Goal: Task Accomplishment & Management: Manage account settings

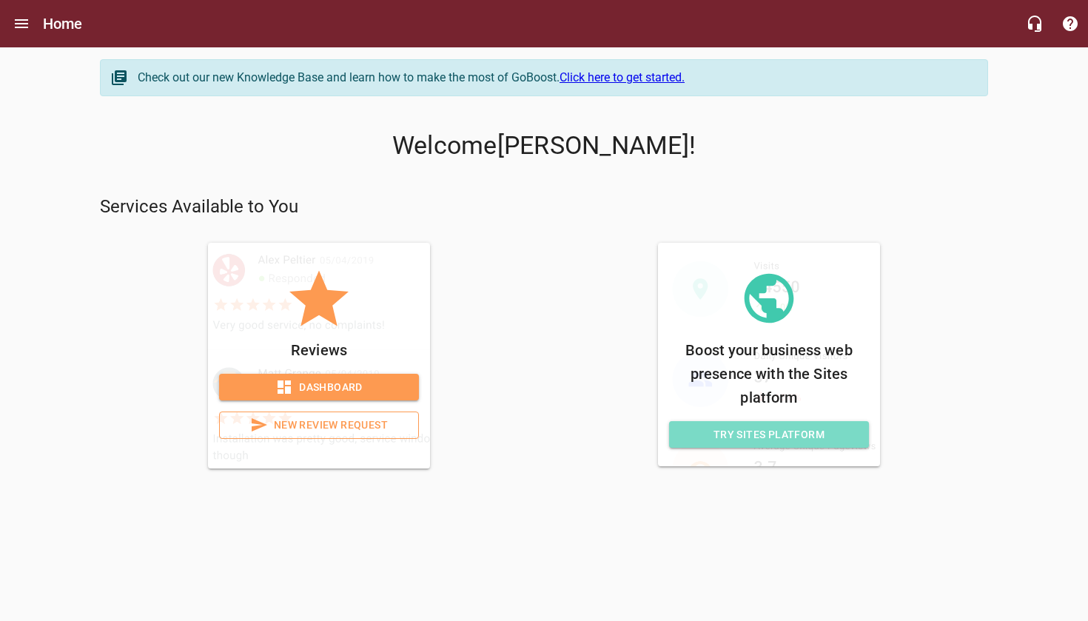
click at [746, 435] on span "Try Sites Platform" at bounding box center [769, 435] width 176 height 19
click at [746, 435] on html "Home Check out our new Knowledge Base and learn how to make the most of GoBoost…" at bounding box center [544, 254] width 1088 height 509
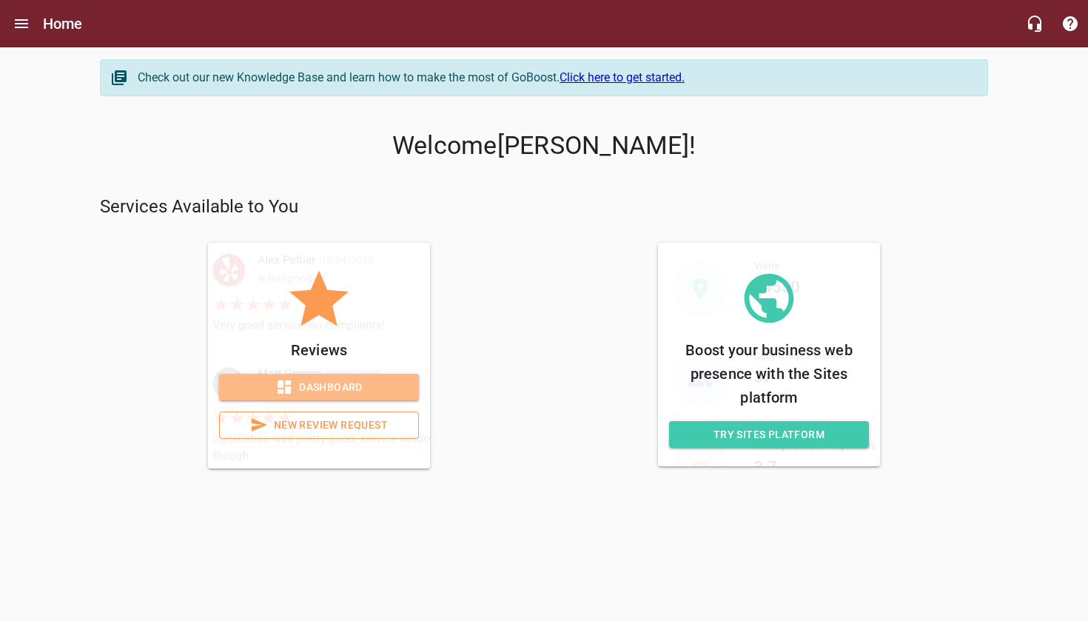
click at [335, 389] on span "Dashboard" at bounding box center [319, 387] width 176 height 19
click at [328, 421] on span "New Review Request" at bounding box center [319, 425] width 175 height 19
click at [321, 386] on span "Dashboard" at bounding box center [319, 387] width 176 height 19
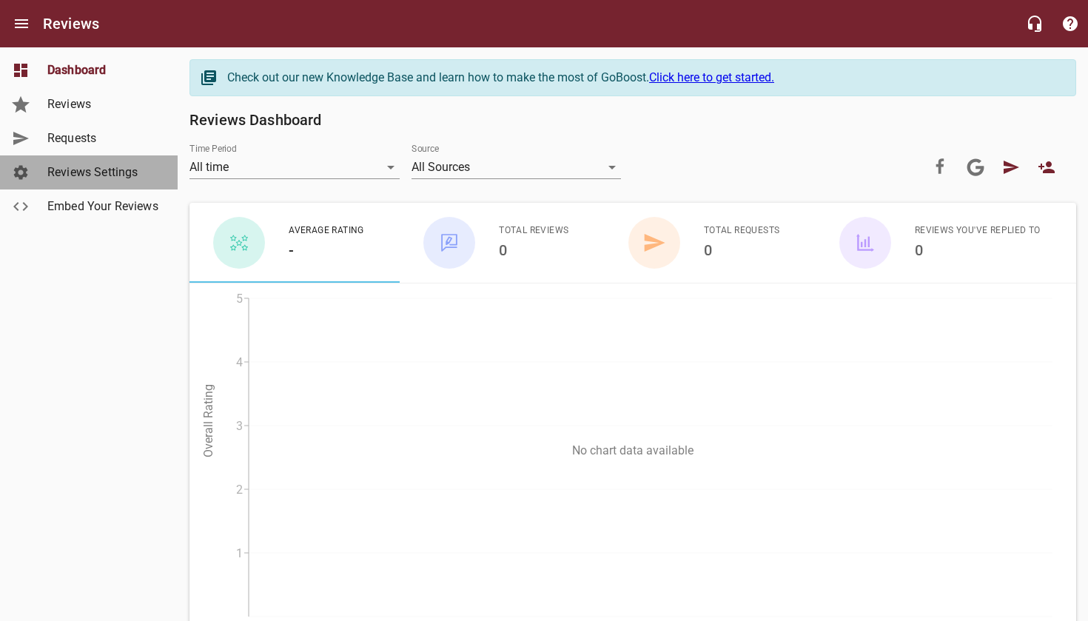
click at [99, 175] on span "Reviews Settings" at bounding box center [103, 173] width 113 height 18
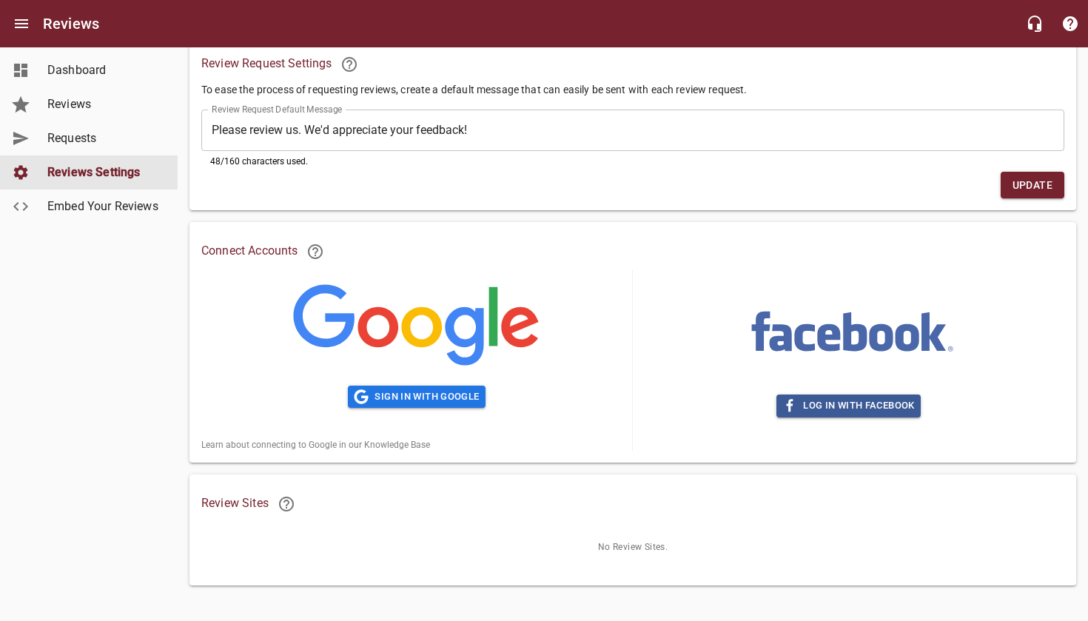
scroll to position [108, 0]
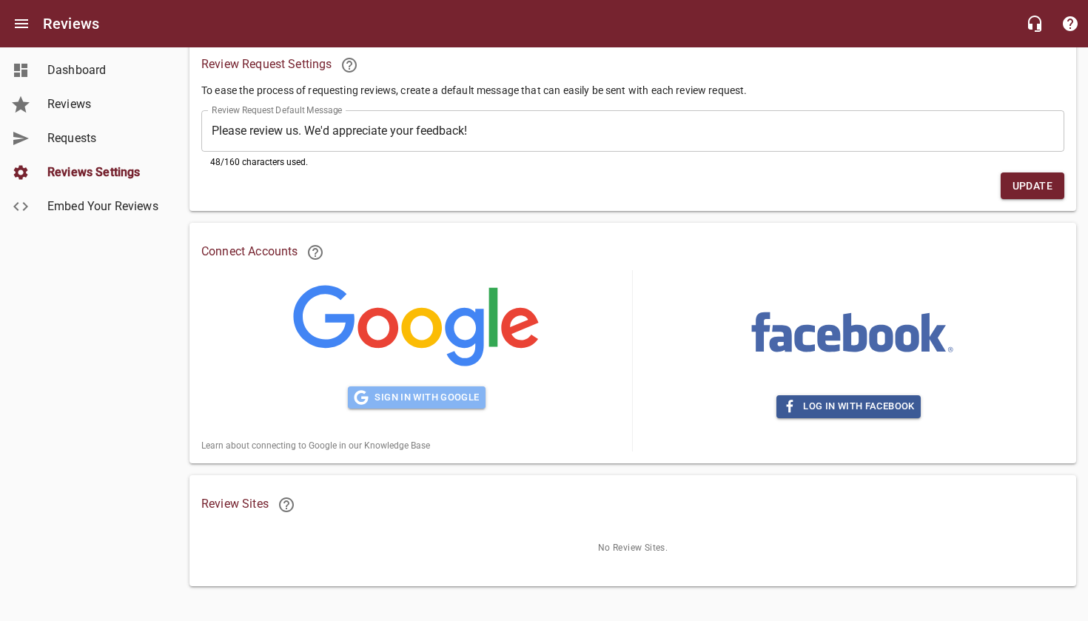
click at [394, 404] on button "Sign in with Google" at bounding box center [416, 398] width 137 height 23
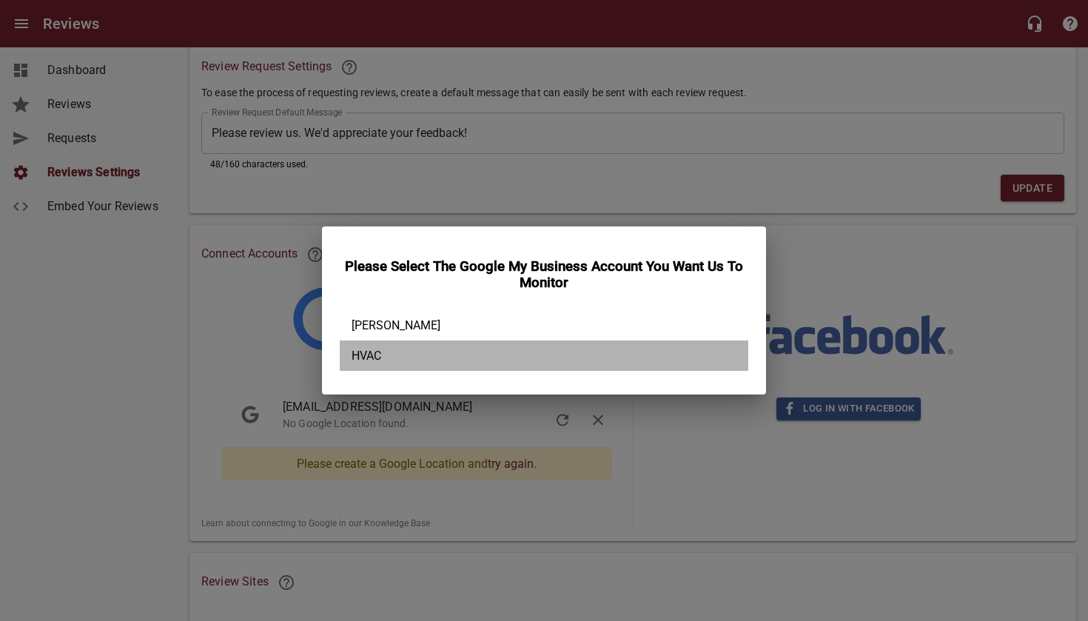
click at [469, 354] on div "HVAC" at bounding box center [544, 356] width 409 height 30
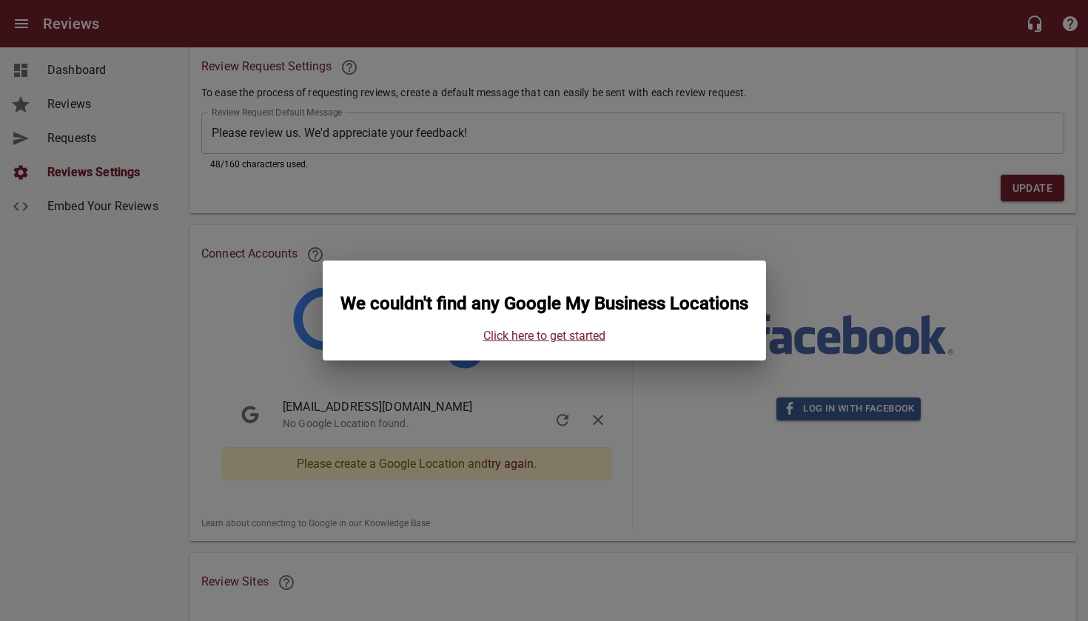
click at [522, 343] on link "Click here to get started" at bounding box center [545, 336] width 122 height 14
click at [660, 440] on div "We couldn't find any Google My Business Locations Click here to get started" at bounding box center [544, 310] width 1088 height 621
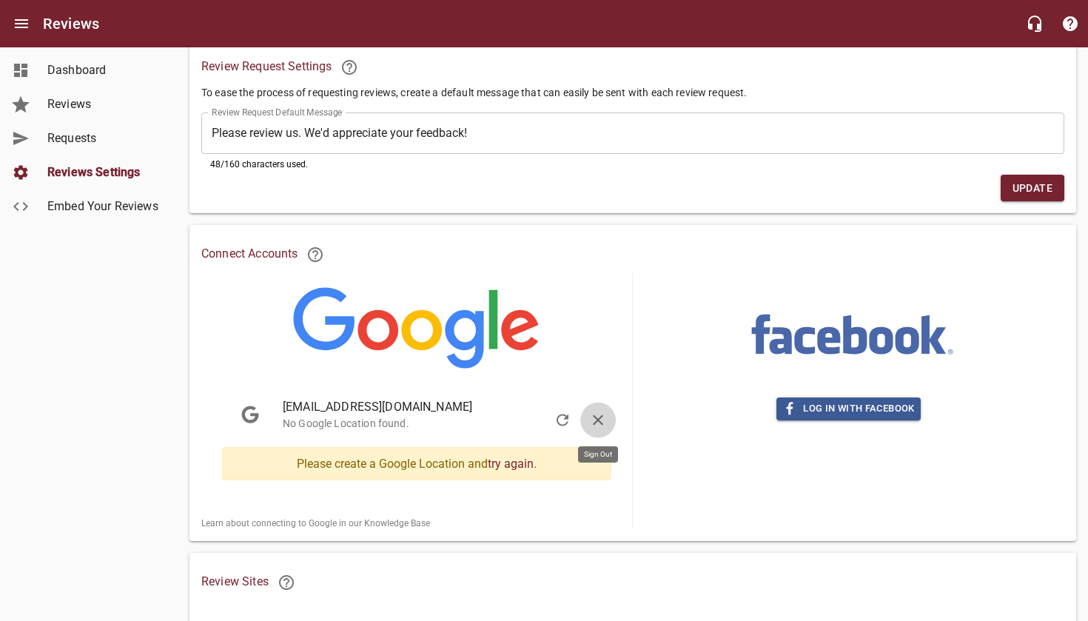
click at [604, 421] on icon "button" at bounding box center [598, 421] width 18 height 18
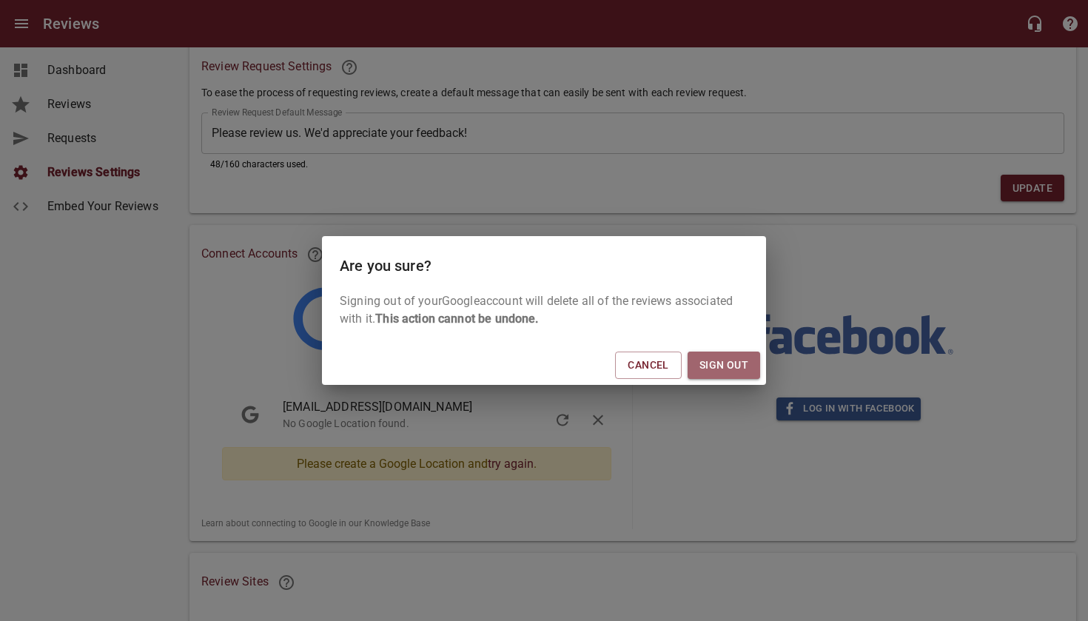
click at [707, 372] on span "Sign Out" at bounding box center [724, 365] width 49 height 19
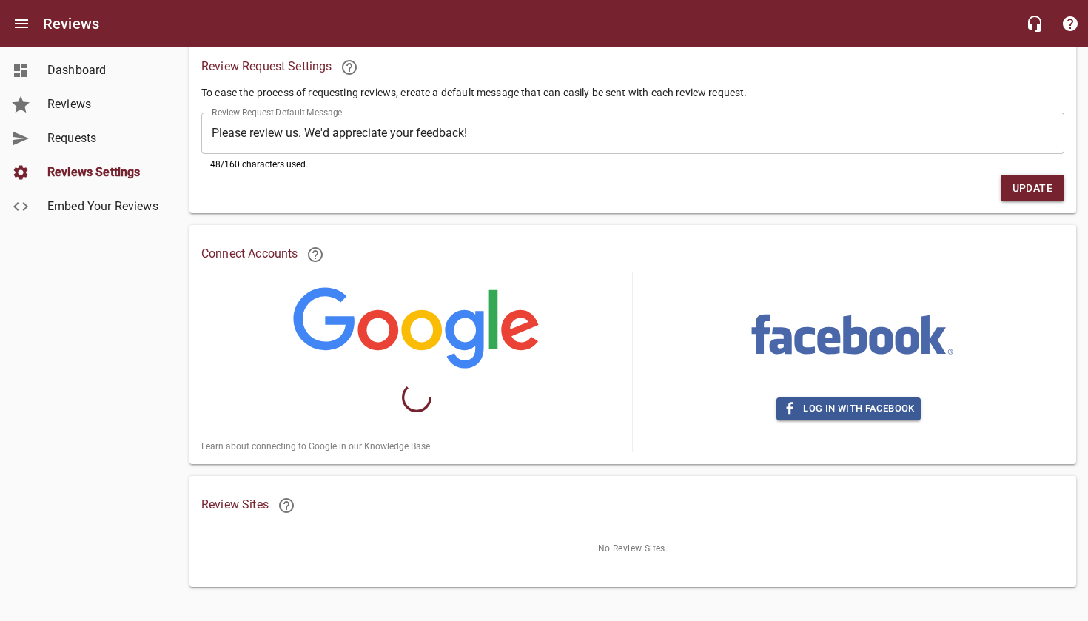
scroll to position [0, 0]
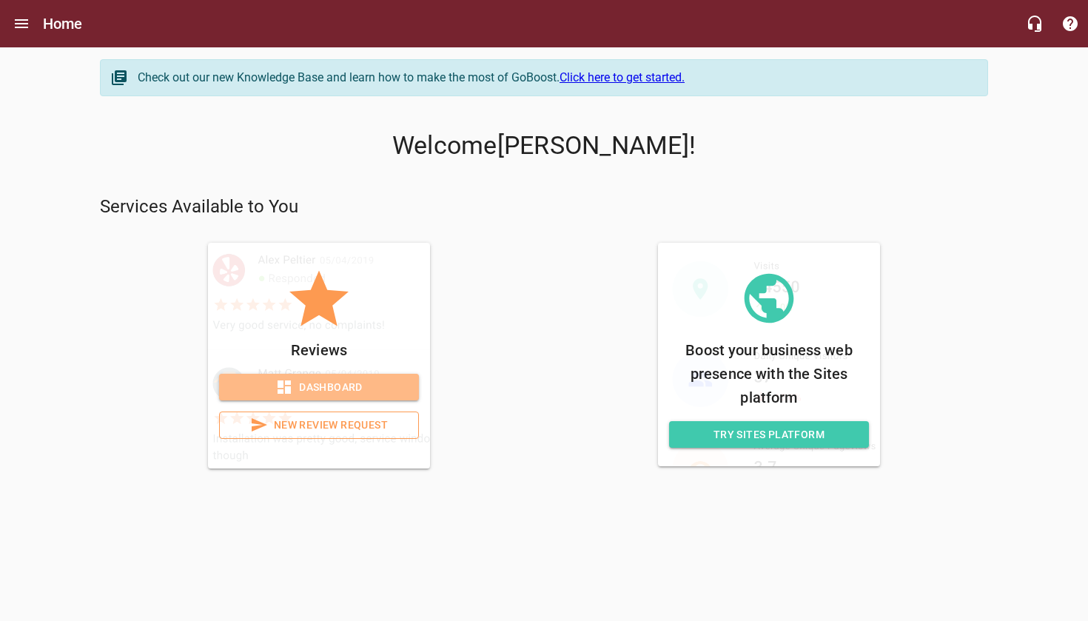
click at [327, 388] on span "Dashboard" at bounding box center [319, 387] width 176 height 19
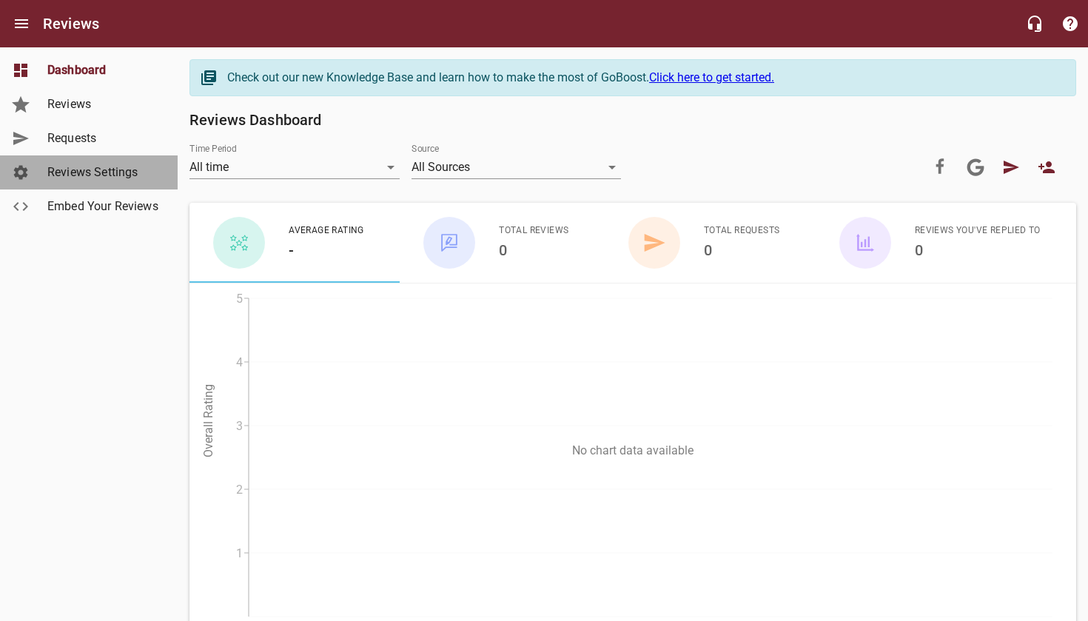
click at [93, 173] on span "Reviews Settings" at bounding box center [103, 173] width 113 height 18
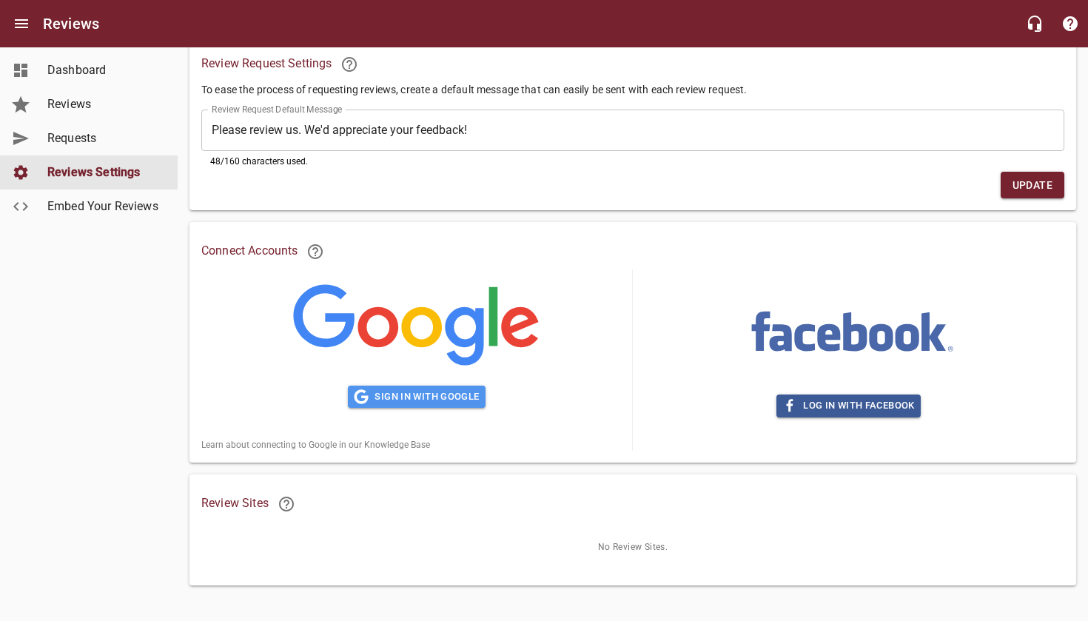
scroll to position [108, 0]
click at [418, 389] on span "Sign in with Google" at bounding box center [416, 397] width 125 height 17
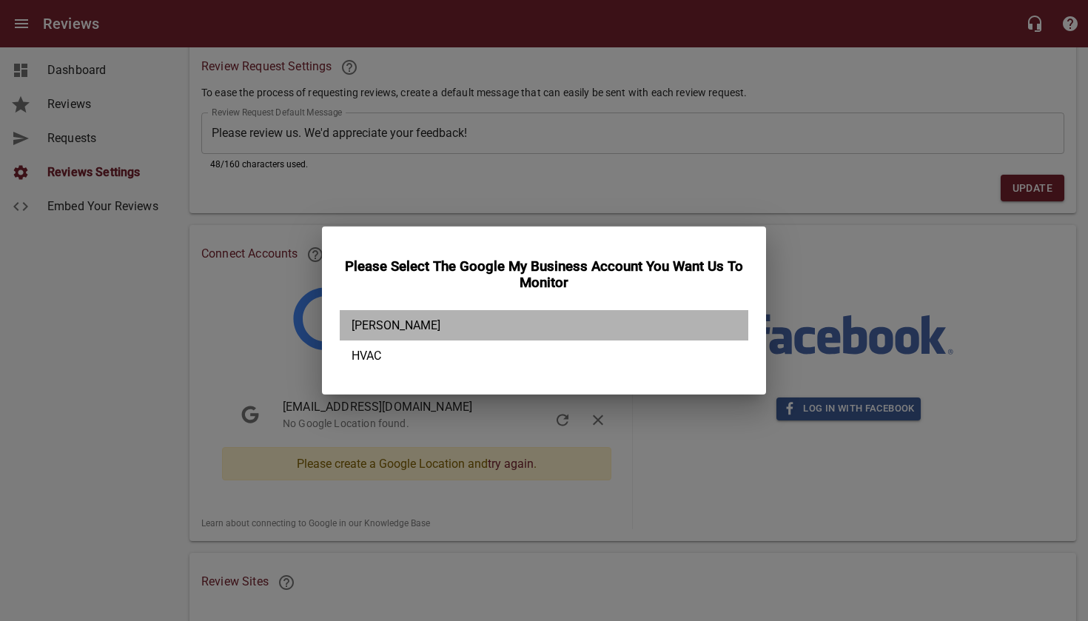
click at [458, 334] on div "[PERSON_NAME]" at bounding box center [544, 325] width 409 height 30
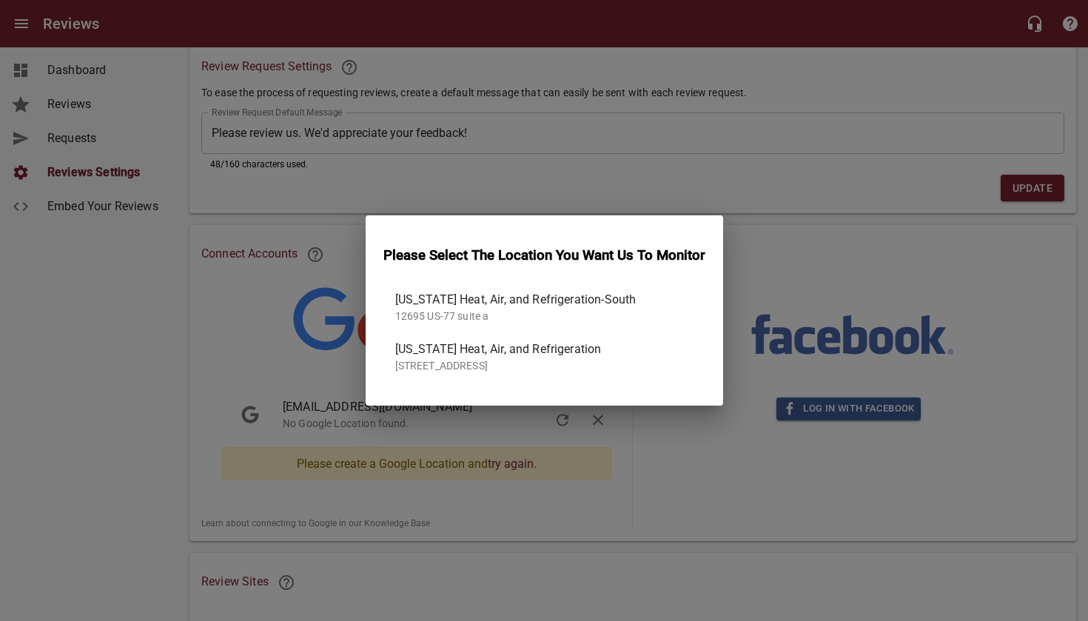
click at [523, 349] on span "[US_STATE] Heat, Air, and Refrigeration" at bounding box center [538, 350] width 287 height 18
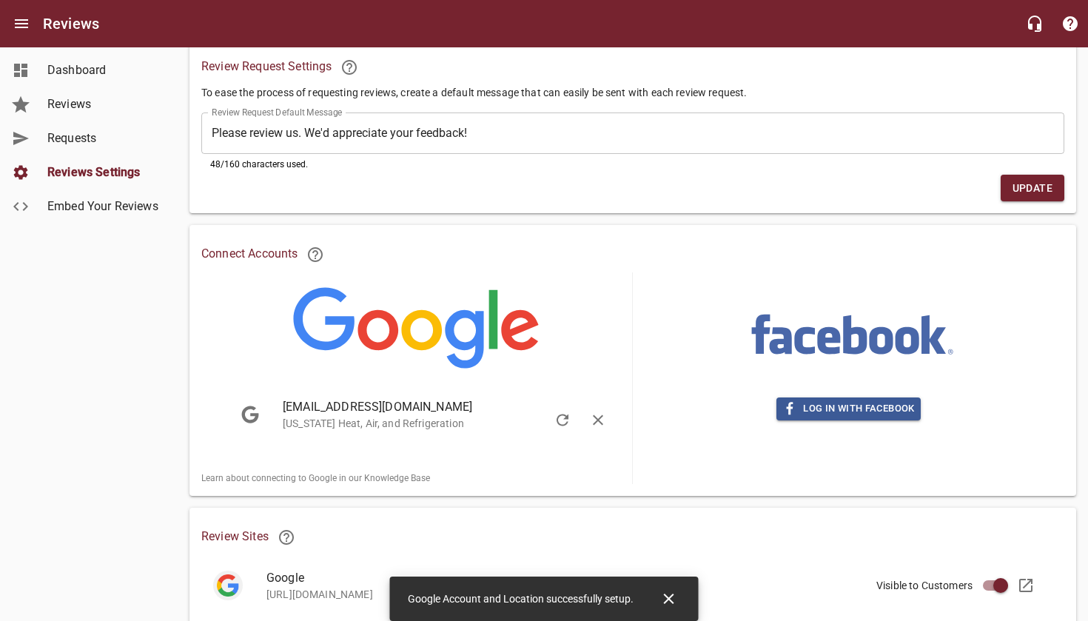
scroll to position [99, 0]
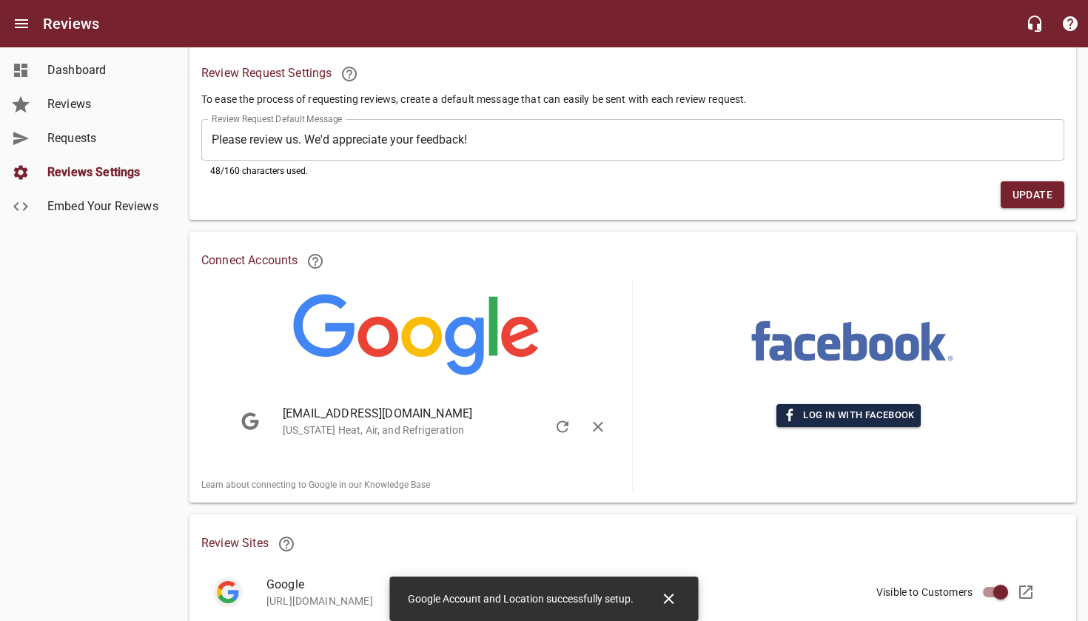
click at [832, 415] on span "Log in with Facebook" at bounding box center [849, 415] width 132 height 17
click at [823, 420] on span "Log in with Facebook" at bounding box center [849, 415] width 132 height 17
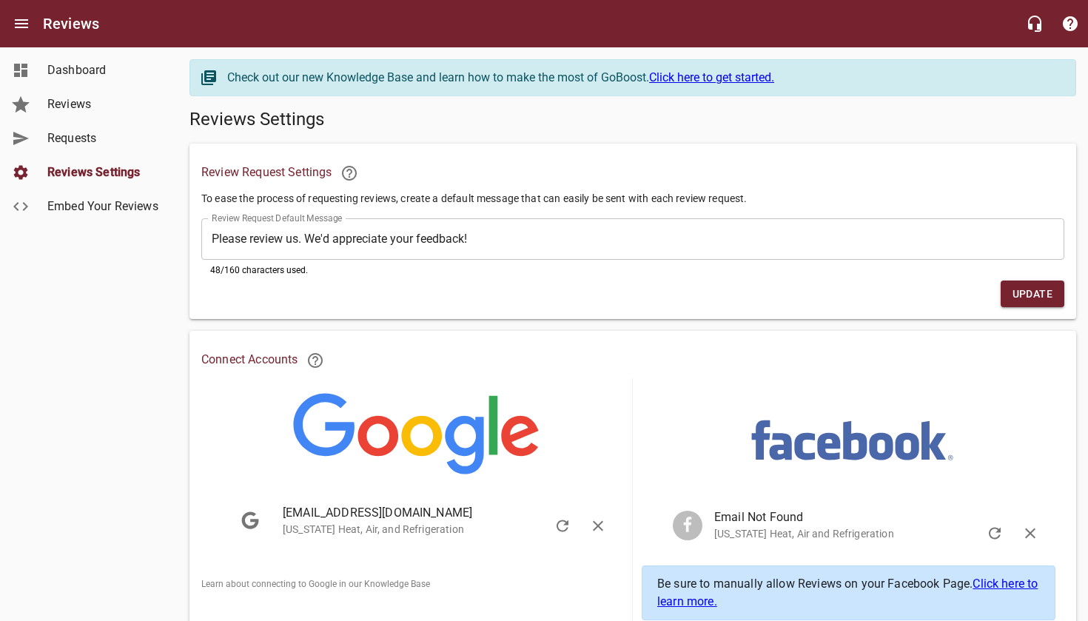
scroll to position [0, 0]
click at [65, 99] on span "Reviews" at bounding box center [103, 105] width 113 height 18
